Goal: Navigation & Orientation: Find specific page/section

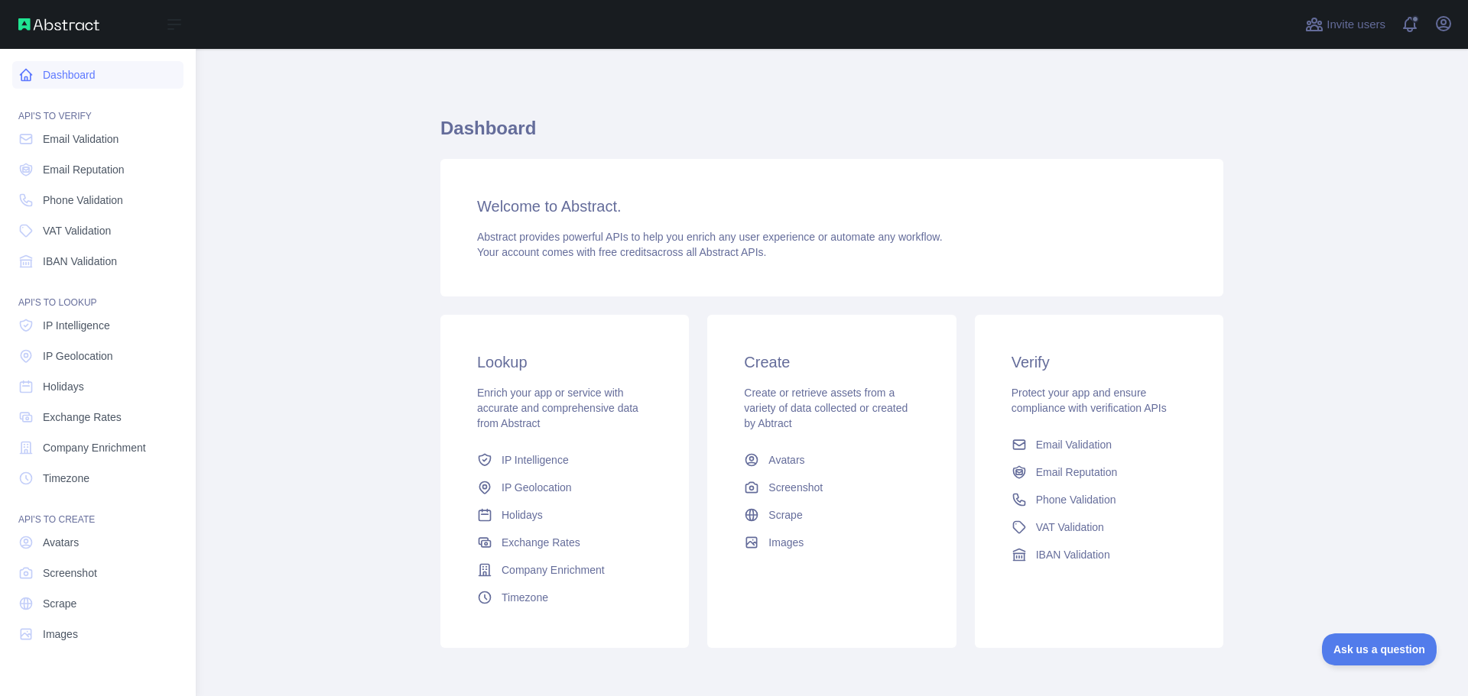
click at [41, 80] on link "Dashboard" at bounding box center [97, 75] width 171 height 28
click at [71, 70] on link "Dashboard" at bounding box center [97, 75] width 171 height 28
click at [86, 174] on span "Email Reputation" at bounding box center [84, 169] width 82 height 15
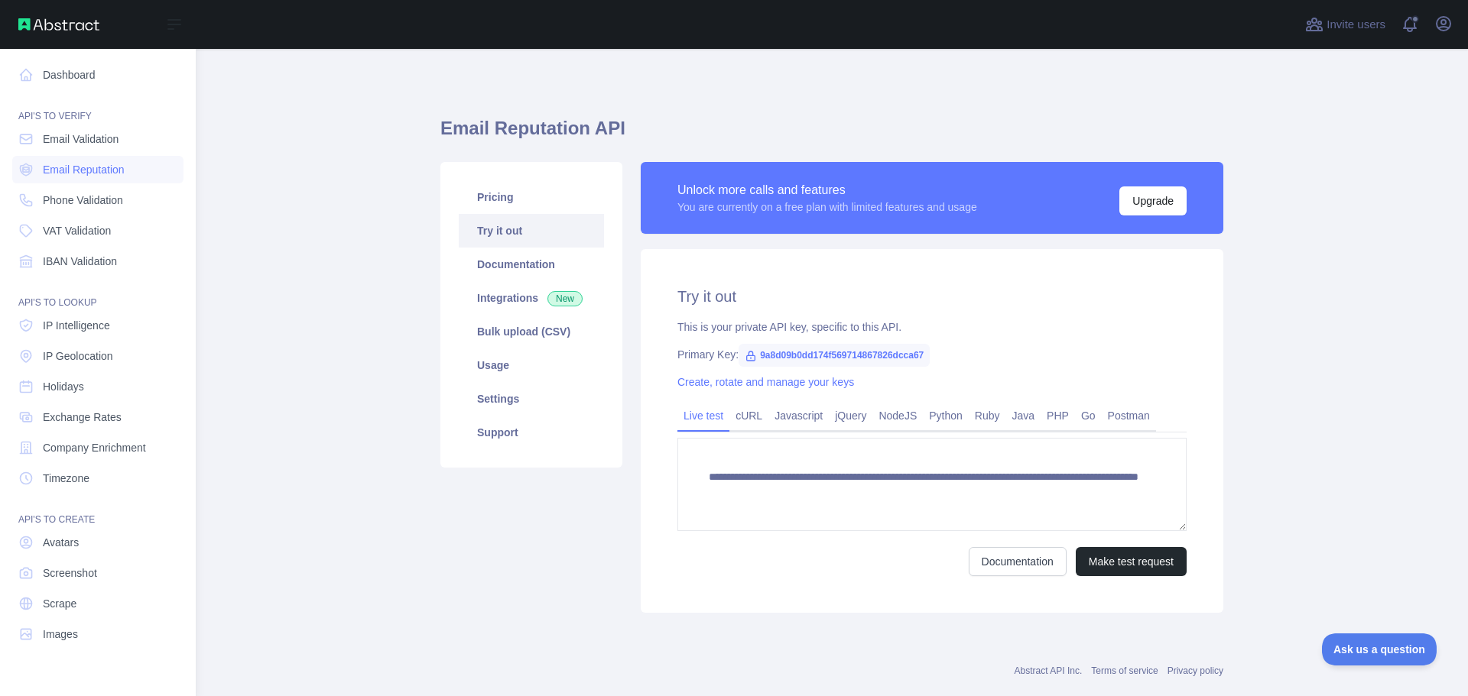
click at [64, 114] on div "API'S TO VERIFY" at bounding box center [97, 107] width 171 height 31
click at [61, 77] on link "Dashboard" at bounding box center [97, 75] width 171 height 28
